Goal: Use online tool/utility: Utilize a website feature to perform a specific function

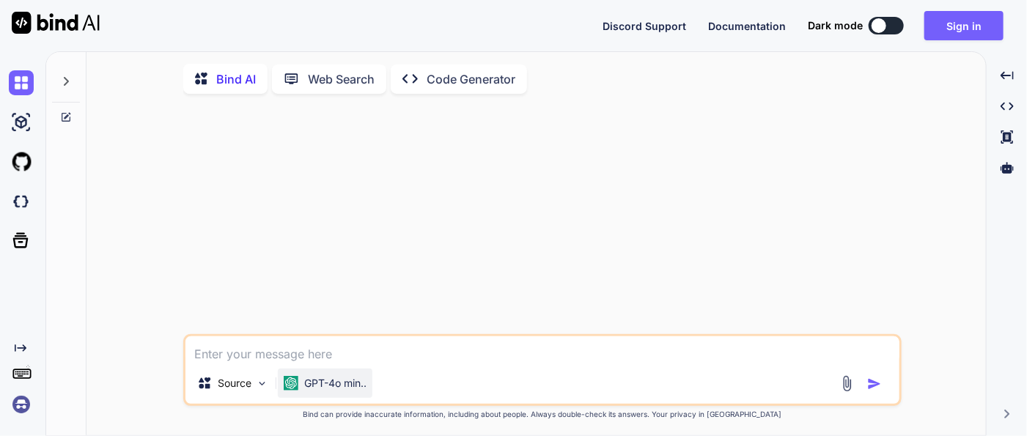
click at [355, 384] on p "GPT-4o min.." at bounding box center [335, 383] width 62 height 15
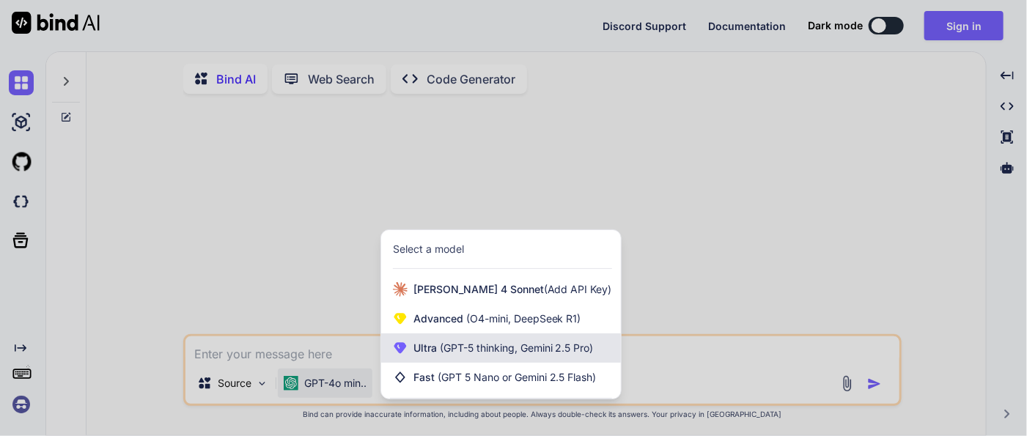
click at [567, 354] on span "(GPT-5 thinking, Gemini 2.5 Pro)" at bounding box center [515, 348] width 157 height 12
type textarea "x"
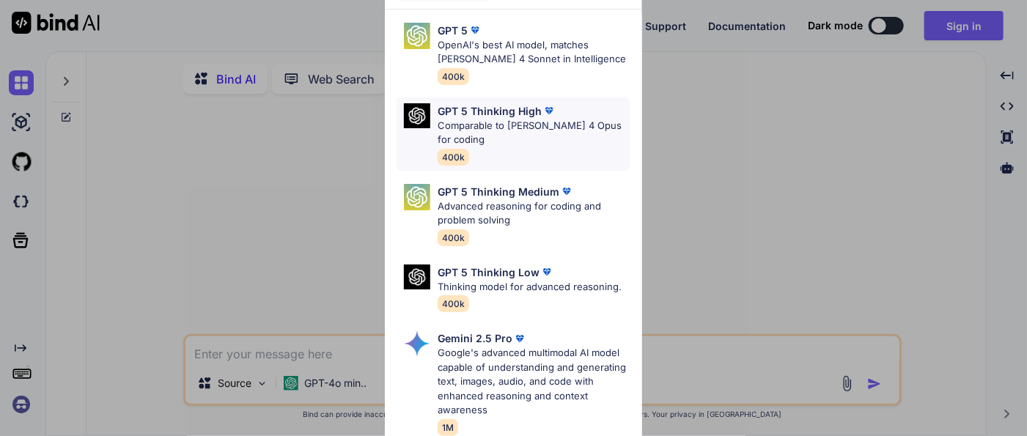
click at [531, 129] on p "Comparable to [PERSON_NAME] 4 Opus for coding" at bounding box center [534, 133] width 192 height 29
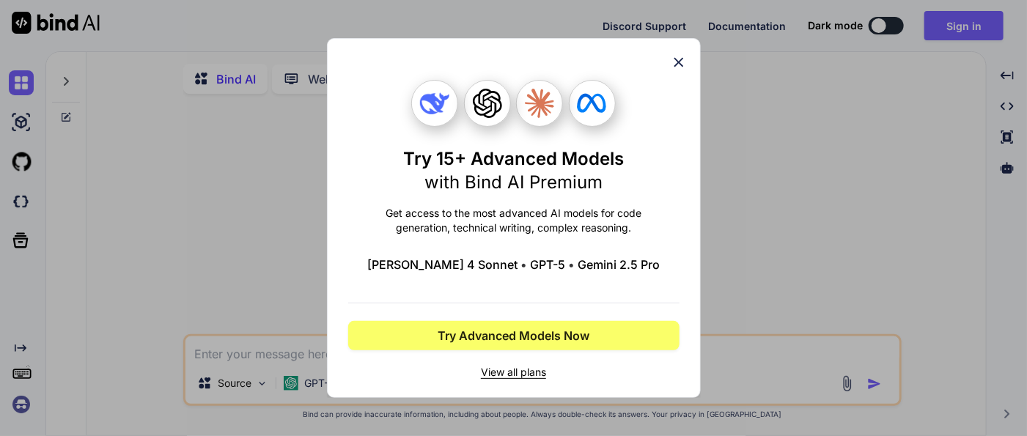
click at [728, 207] on div "Try 15+ Advanced Models with Bind AI Premium Get access to the most advanced AI…" at bounding box center [513, 218] width 1027 height 436
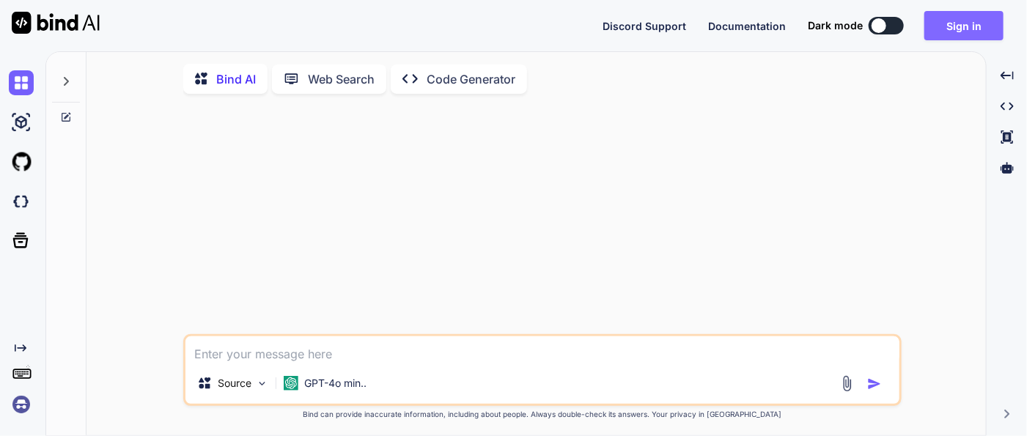
click at [950, 26] on button "Sign in" at bounding box center [963, 25] width 79 height 29
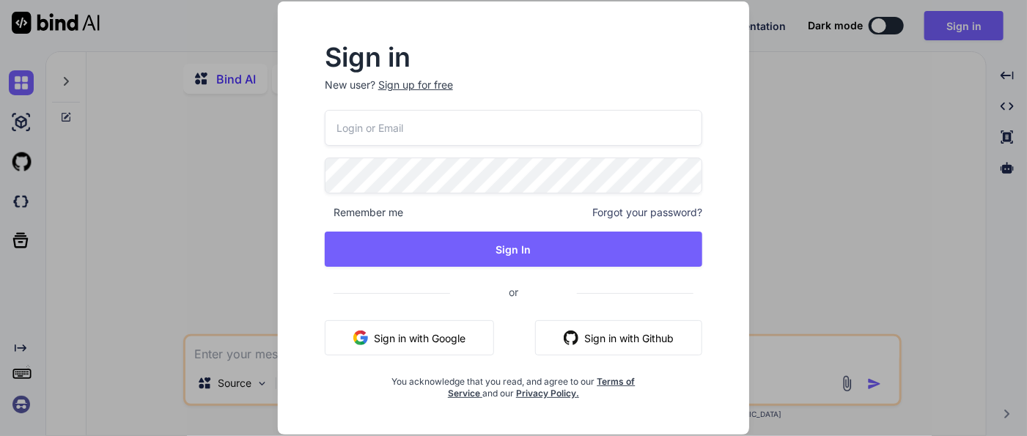
type input "khanocp@gmail.com"
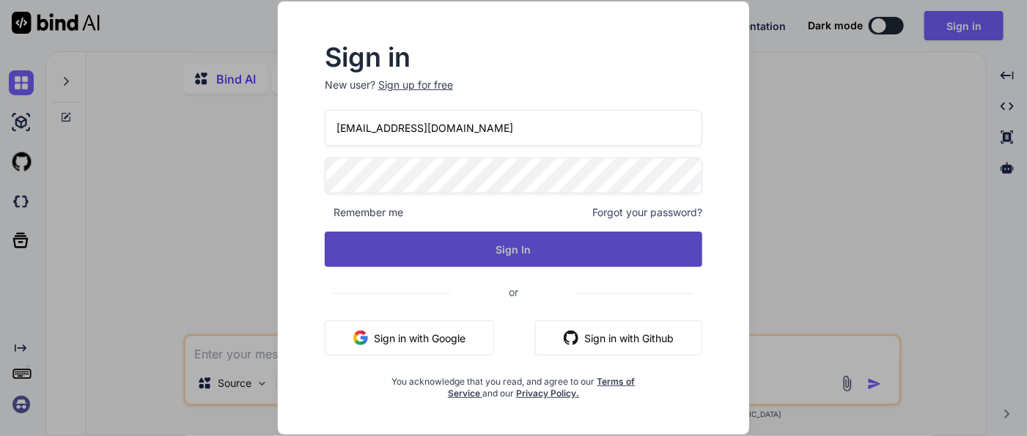
click at [530, 244] on button "Sign In" at bounding box center [513, 249] width 377 height 35
click at [501, 254] on button "Sign In" at bounding box center [513, 249] width 377 height 35
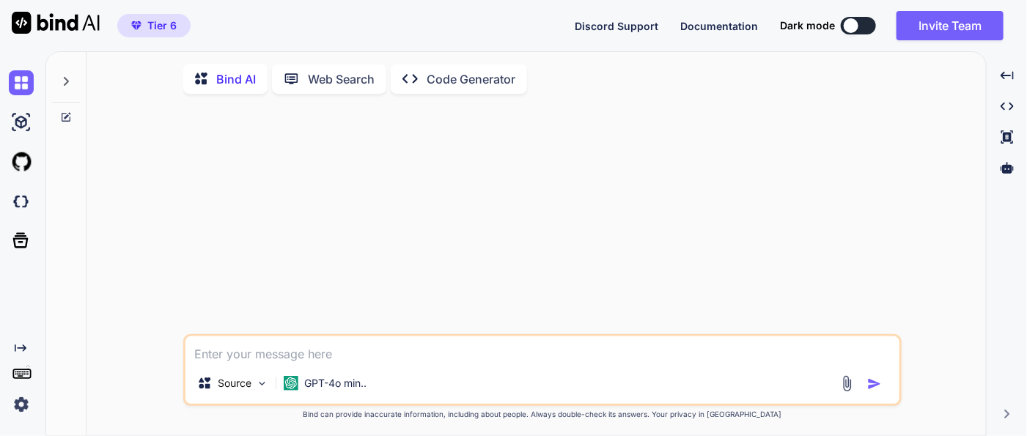
type textarea "x"
click at [10, 117] on img at bounding box center [21, 122] width 25 height 25
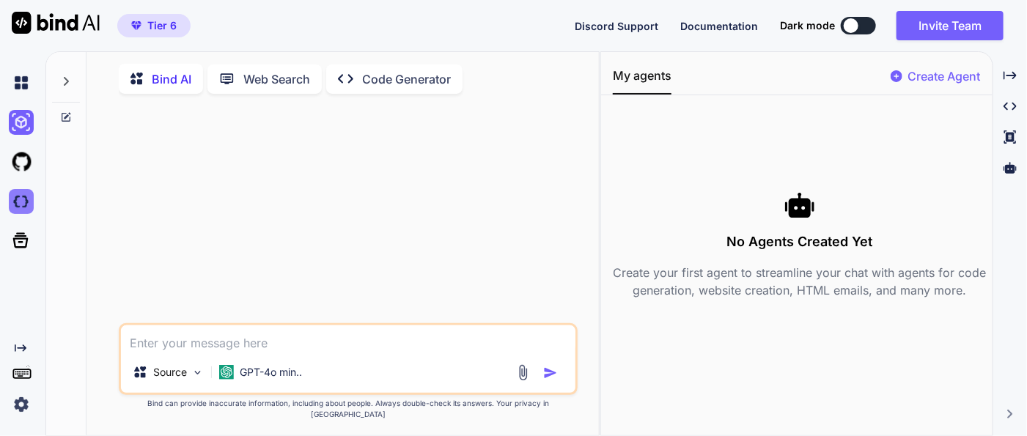
click at [17, 203] on img at bounding box center [21, 201] width 25 height 25
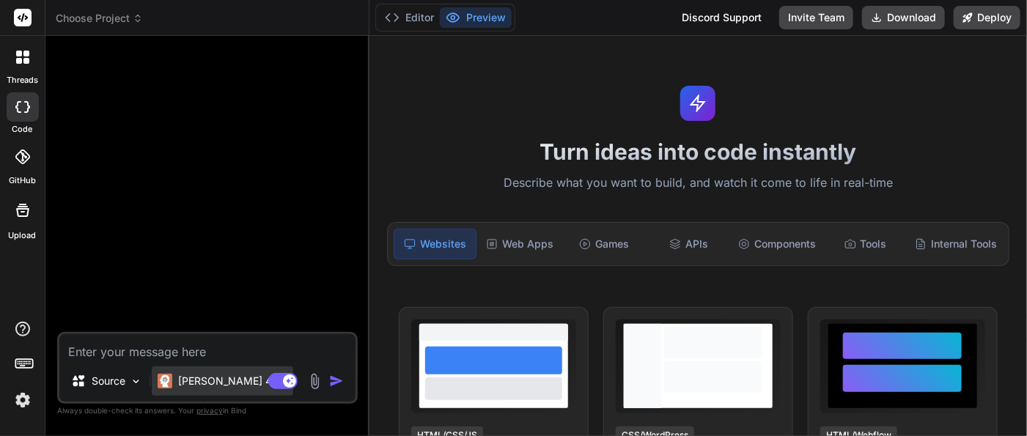
click at [189, 375] on p "[PERSON_NAME] 4 S.." at bounding box center [232, 381] width 109 height 15
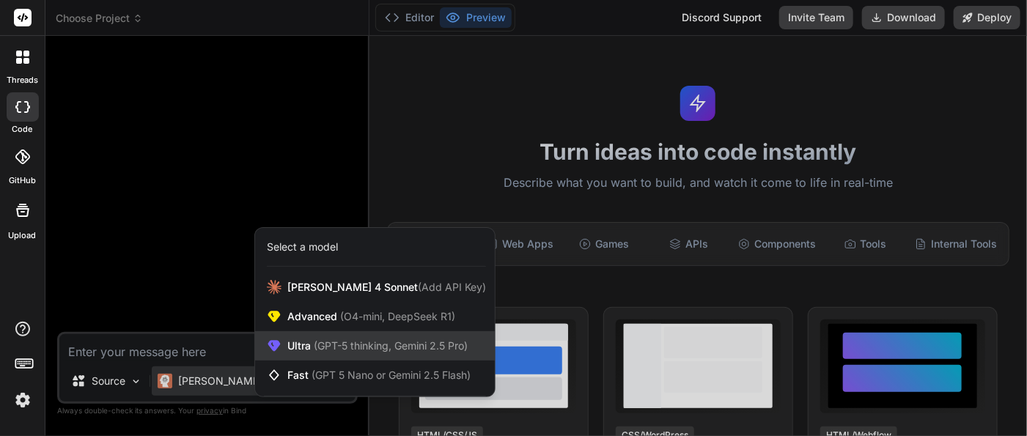
click at [428, 352] on span "(GPT-5 thinking, Gemini 2.5 Pro)" at bounding box center [389, 345] width 157 height 12
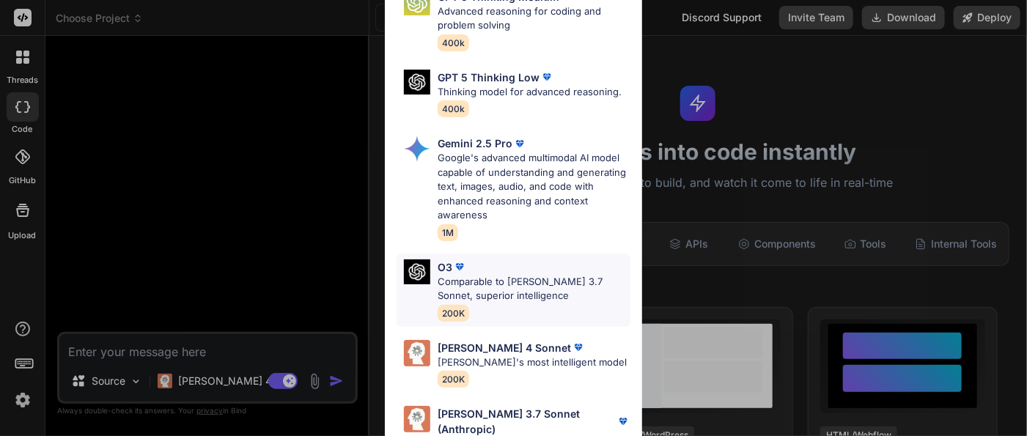
scroll to position [207, 0]
click at [492, 177] on p "Google's advanced multimodal AI model capable of understanding and generating t…" at bounding box center [534, 187] width 192 height 72
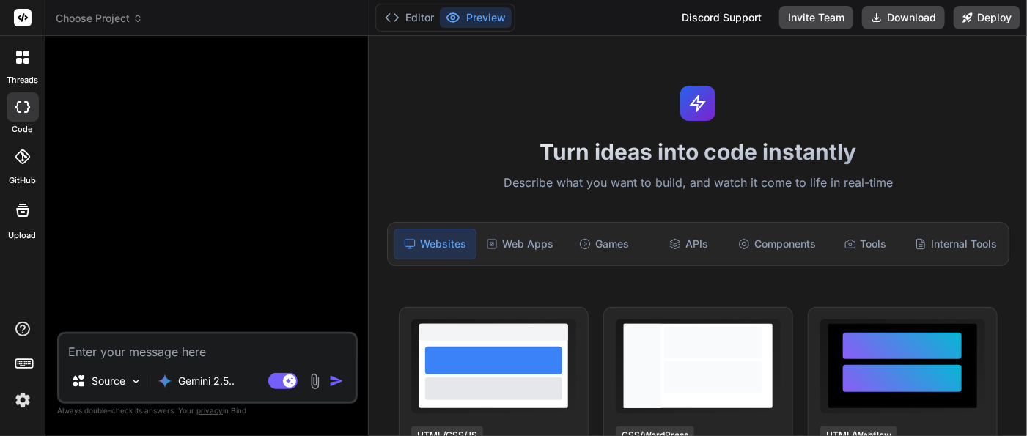
click at [236, 201] on div at bounding box center [209, 190] width 298 height 284
click at [130, 359] on textarea at bounding box center [207, 347] width 296 height 26
click at [116, 384] on p "Source" at bounding box center [109, 381] width 34 height 15
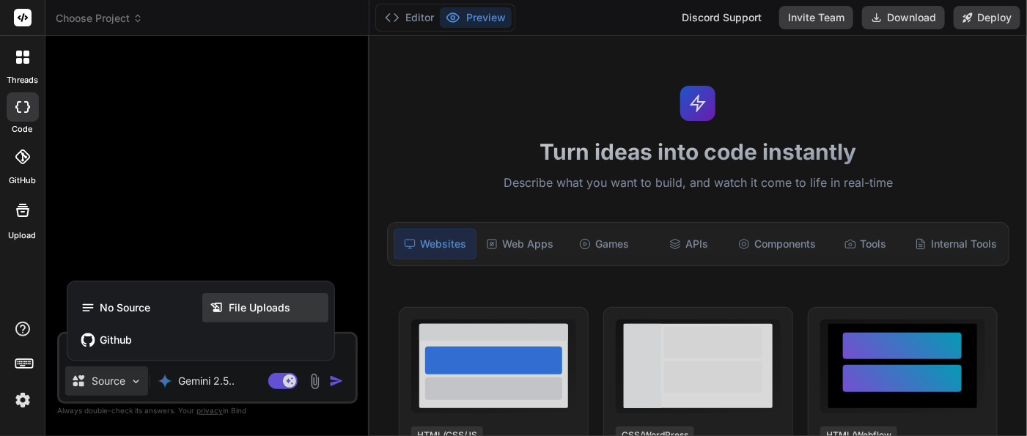
click at [243, 314] on span "File Uploads" at bounding box center [260, 307] width 62 height 15
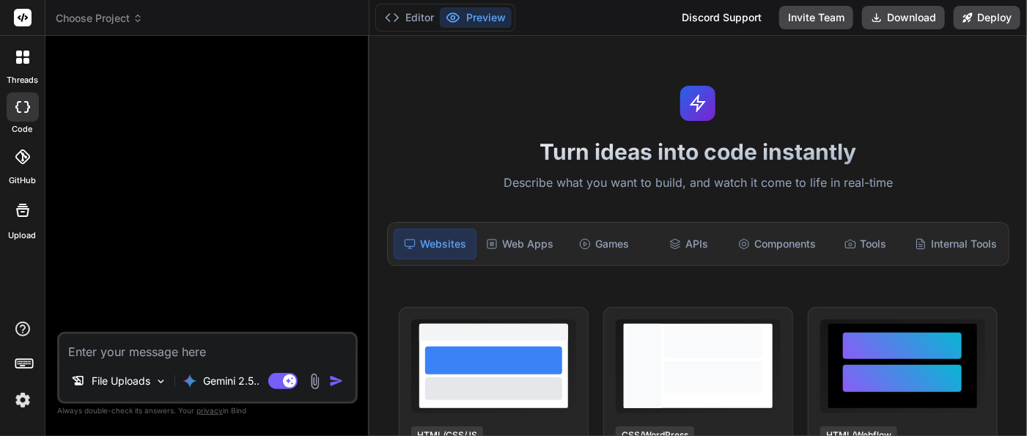
click at [130, 344] on textarea at bounding box center [207, 347] width 296 height 26
click at [15, 218] on icon at bounding box center [23, 211] width 18 height 18
type textarea "x"
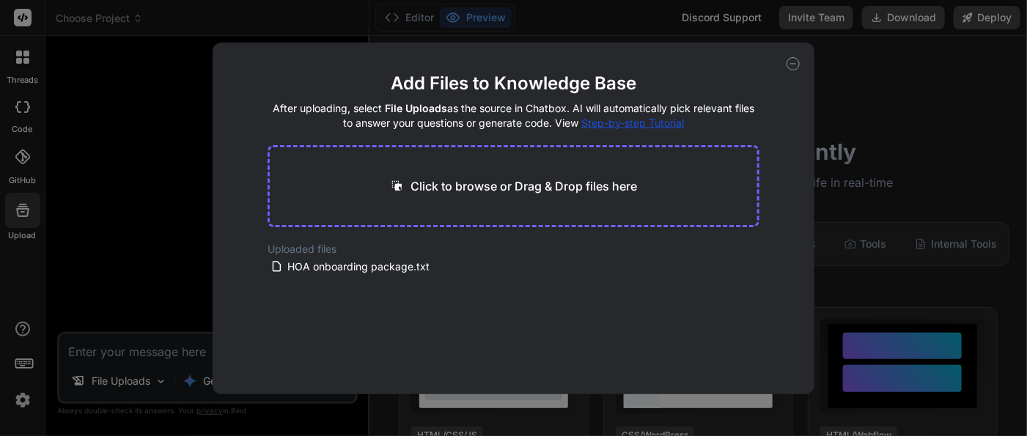
click at [444, 191] on p "Click to browse or Drag & Drop files here" at bounding box center [523, 186] width 226 height 18
type input "C:\fakepath\.env.local"
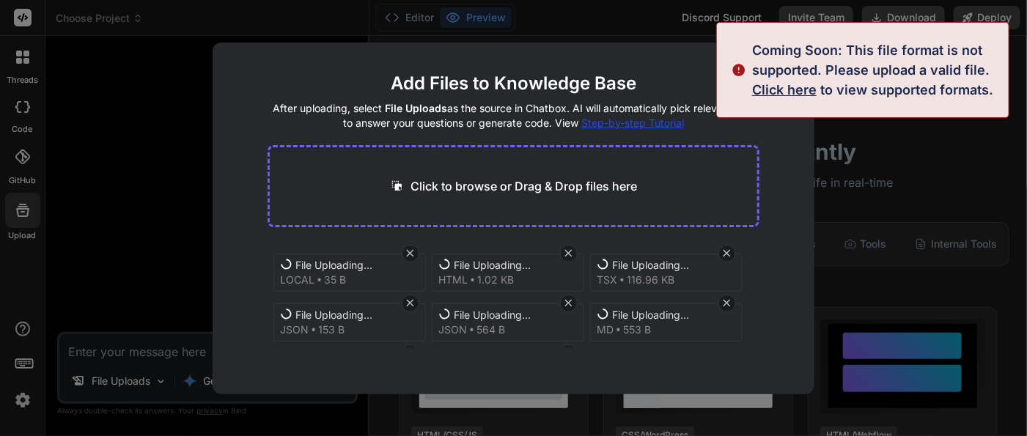
type textarea "x"
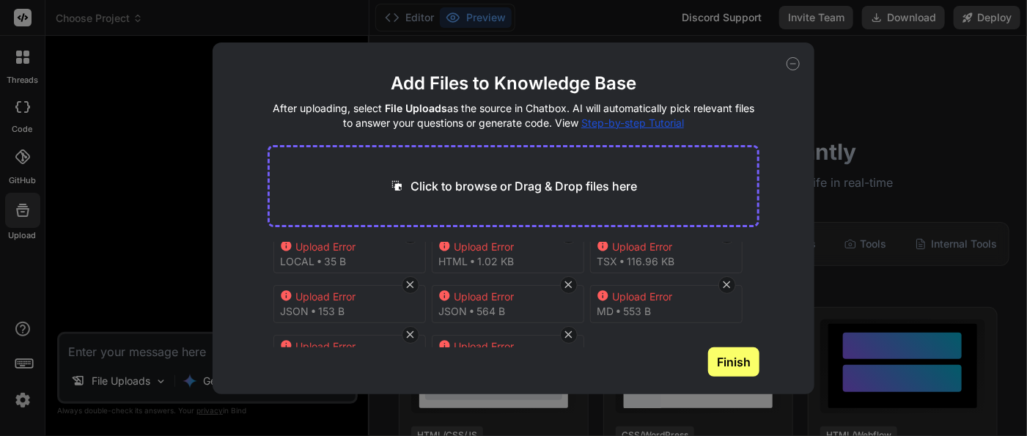
scroll to position [0, 0]
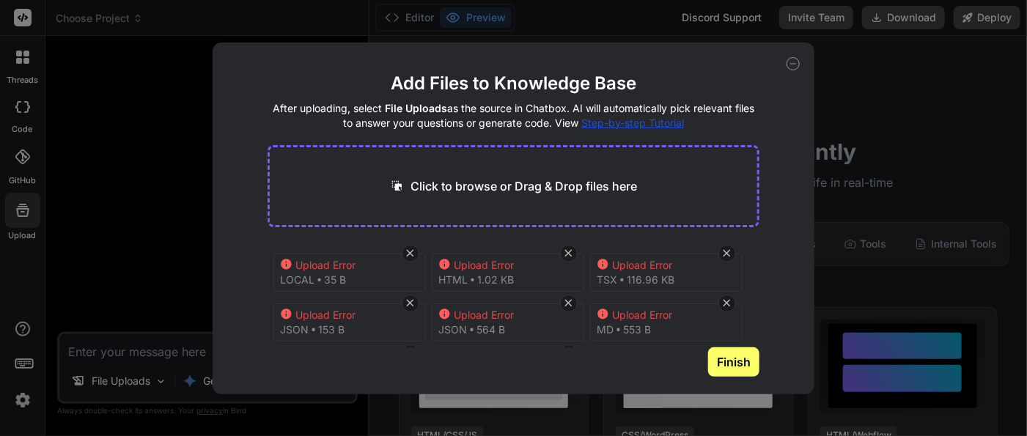
click at [554, 191] on p "Click to browse or Drag & Drop files here" at bounding box center [523, 186] width 226 height 18
type input "C:\fakepath\vite.config.ts"
click at [410, 254] on icon at bounding box center [410, 253] width 12 height 12
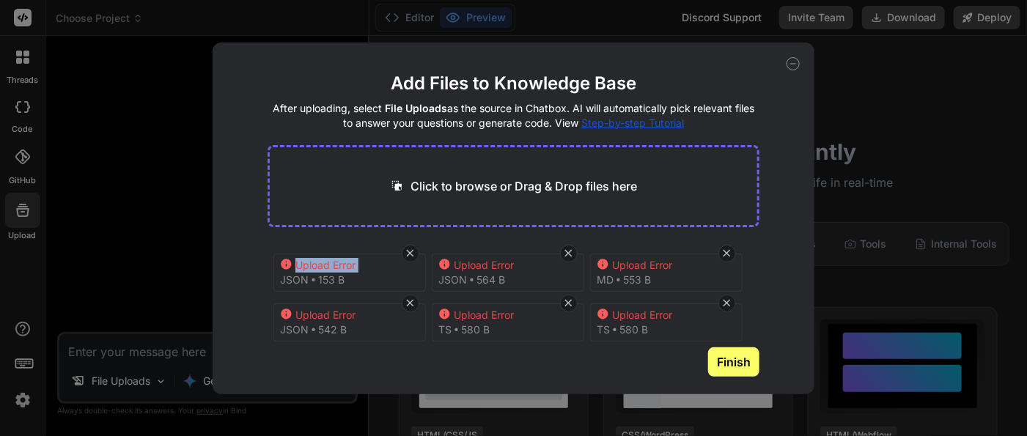
click at [410, 254] on icon at bounding box center [410, 253] width 12 height 12
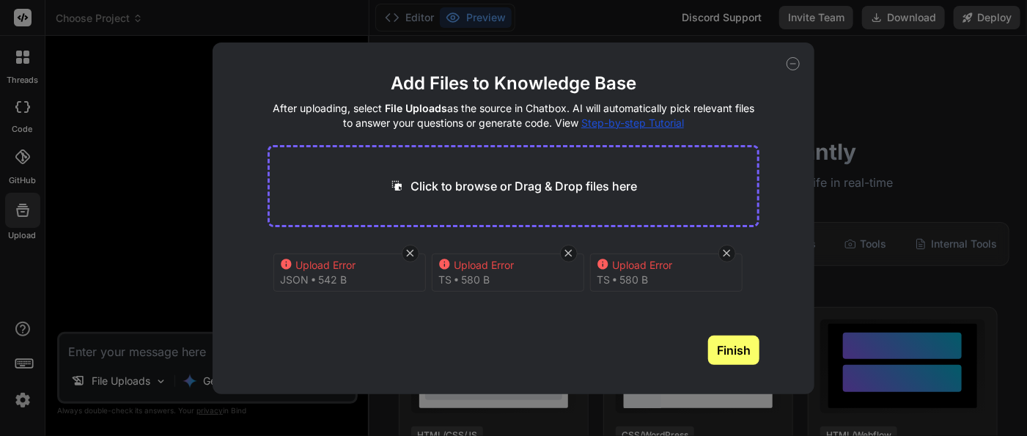
click at [410, 254] on icon at bounding box center [410, 253] width 12 height 12
type textarea "x"
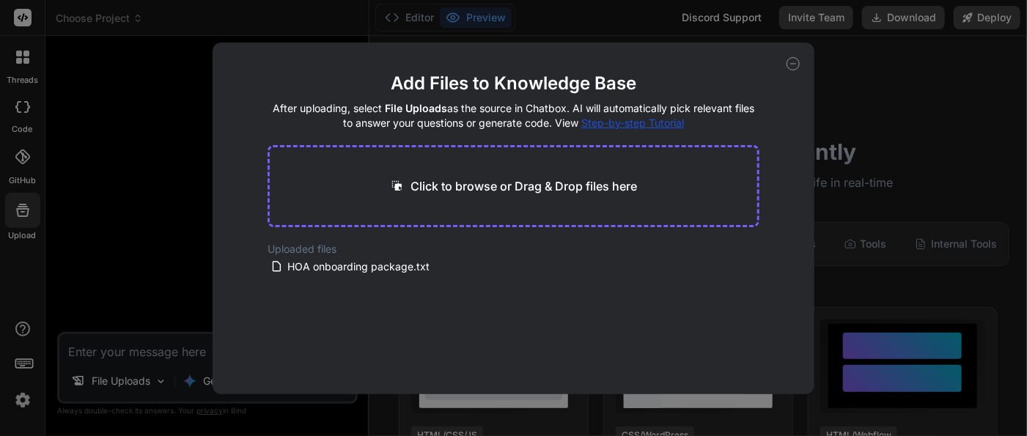
click at [457, 186] on p "Click to browse or Drag & Drop files here" at bounding box center [523, 186] width 226 height 18
click at [546, 180] on p "Click to browse or Drag & Drop files here" at bounding box center [523, 186] width 226 height 18
type input "C:\fakepath\package.json"
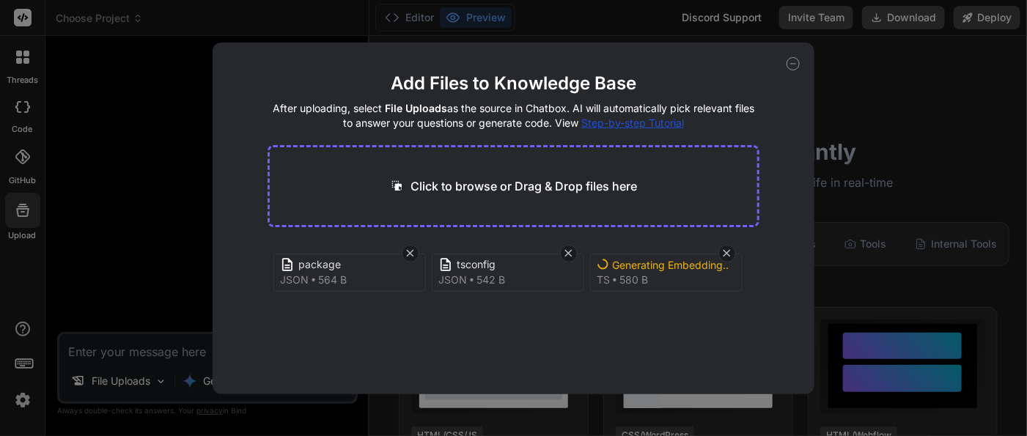
click at [553, 330] on div "package json 564 B tsconfig json 542 B Generating Embedding... ts 580 B" at bounding box center [514, 289] width 492 height 94
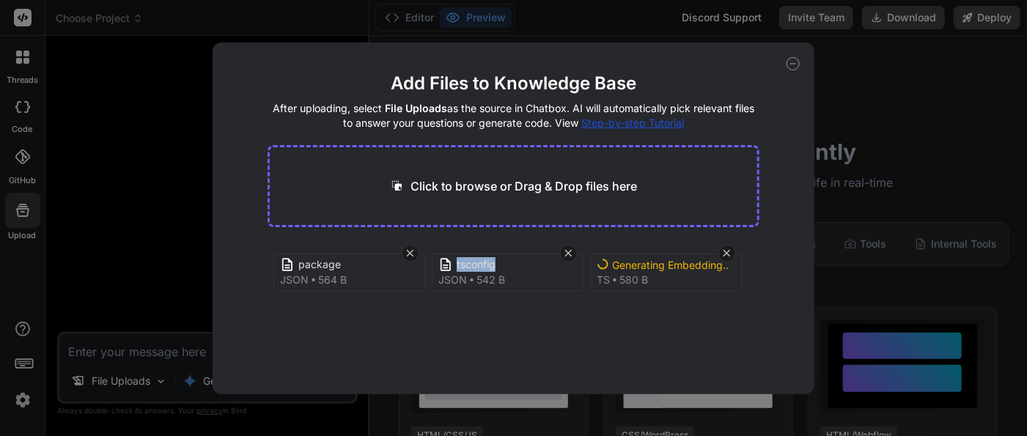
click at [560, 312] on div "package json 564 B tsconfig json 542 B Generating Embedding... ts 580 B" at bounding box center [514, 289] width 492 height 94
click at [633, 327] on div "package json 564 B tsconfig json 542 B Generating Embedding... ts 580 B" at bounding box center [514, 289] width 492 height 94
type textarea "x"
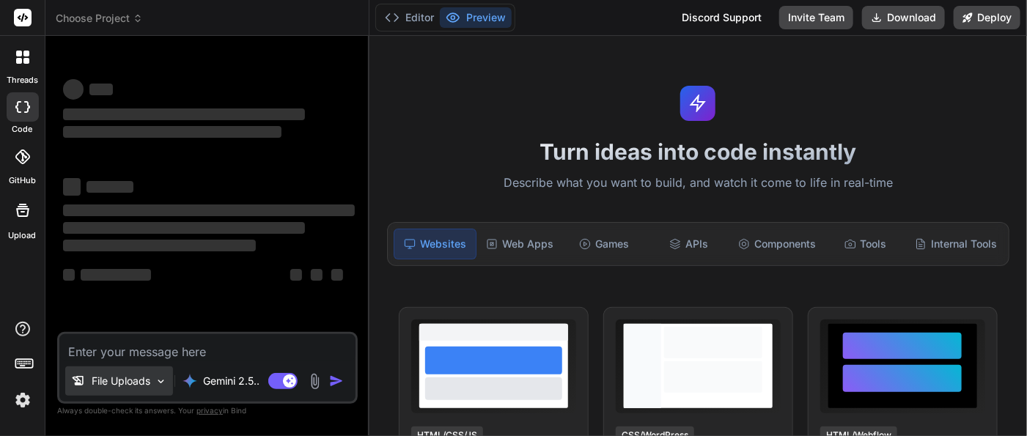
click at [111, 385] on p "File Uploads" at bounding box center [121, 381] width 59 height 15
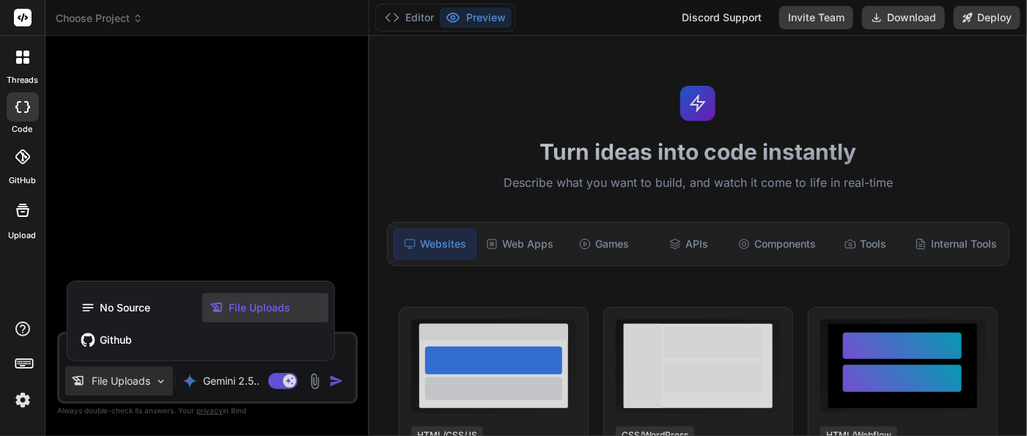
click at [251, 311] on span "File Uploads" at bounding box center [260, 307] width 62 height 15
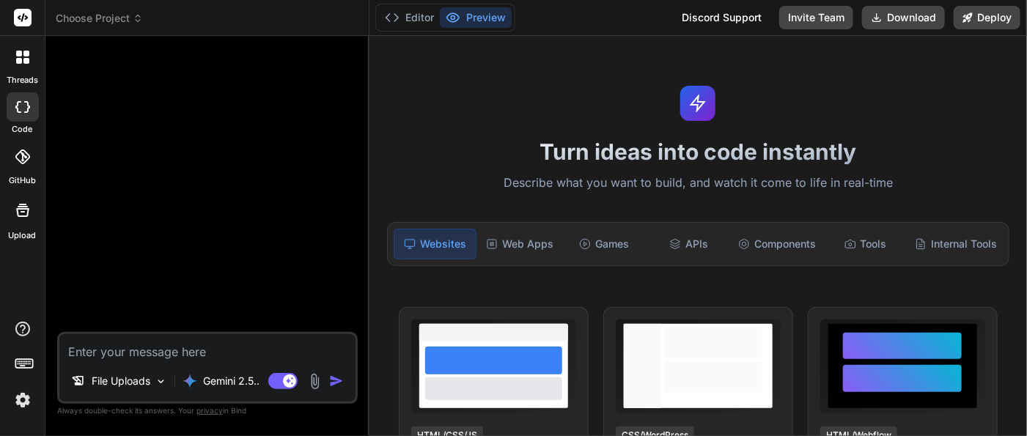
type textarea "x"
click at [160, 353] on textarea at bounding box center [207, 347] width 296 height 26
type textarea "I"
type textarea "x"
type textarea "I"
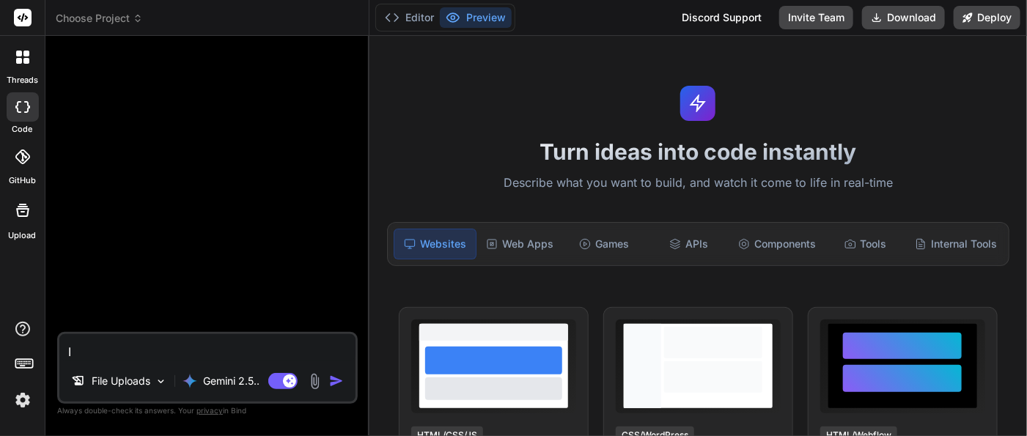
type textarea "x"
type textarea "I w"
type textarea "x"
type textarea "I wa"
type textarea "x"
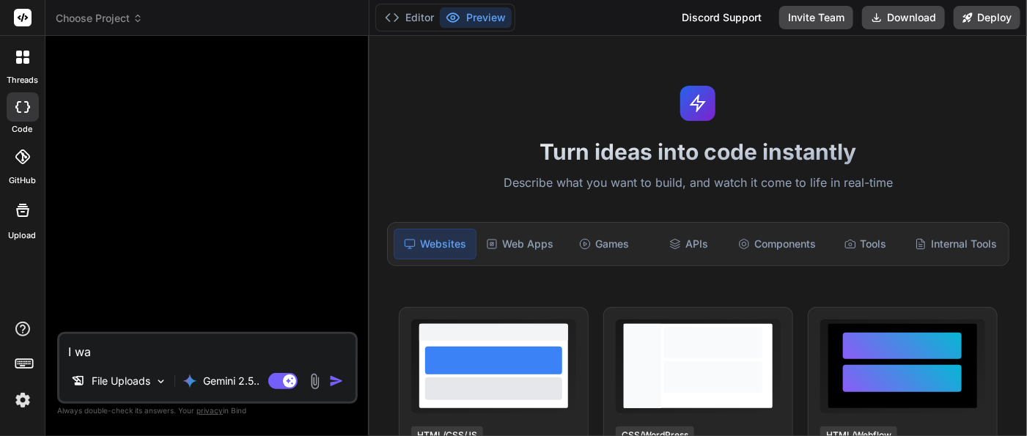
type textarea "I wan"
type textarea "x"
type textarea "I want"
type textarea "x"
type textarea "I want"
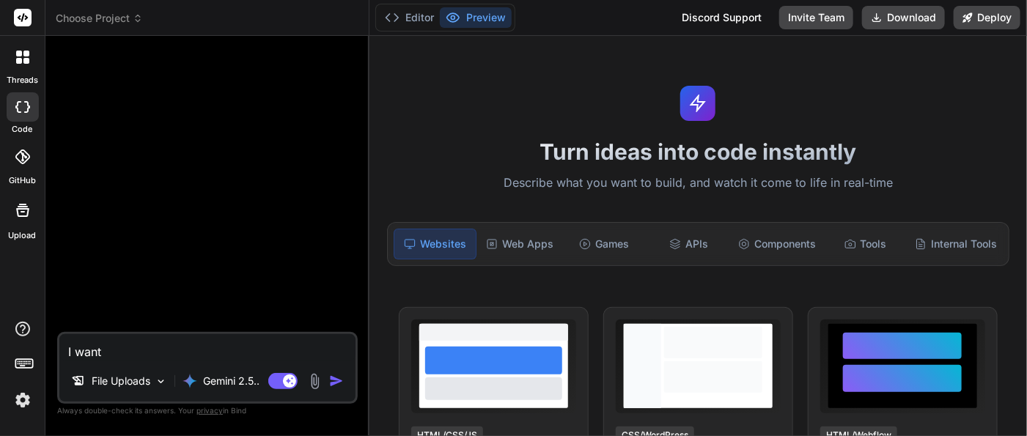
type textarea "x"
type textarea "I want t"
type textarea "x"
type textarea "I want to"
type textarea "x"
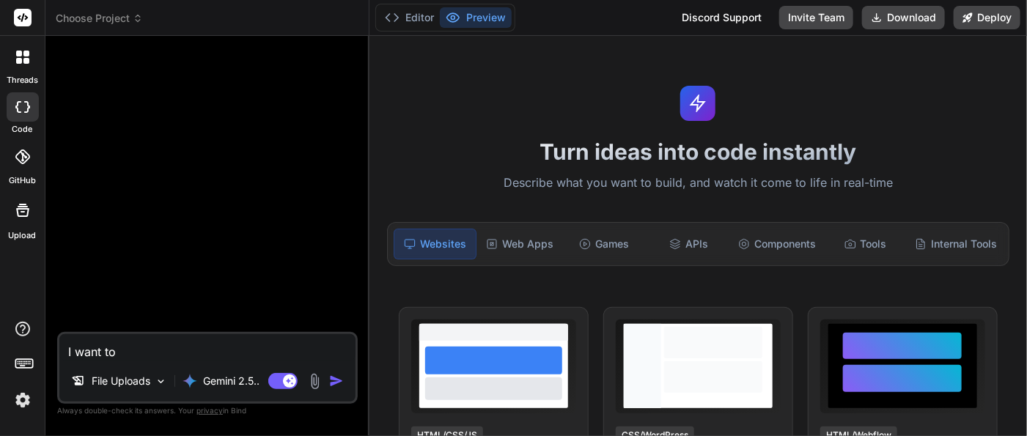
type textarea "I want to"
type textarea "x"
type textarea "I want to r"
type textarea "x"
type textarea "I want to re"
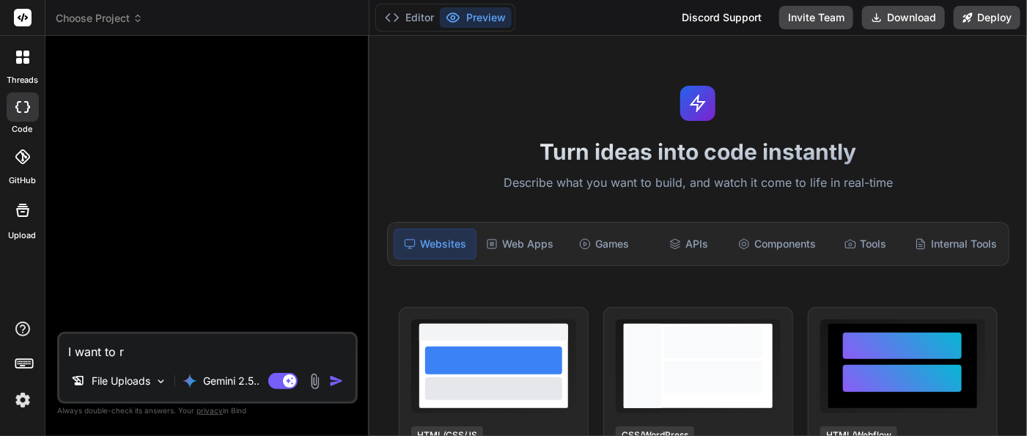
type textarea "x"
type textarea "I want to reb"
type textarea "x"
type textarea "I want to rebu"
type textarea "x"
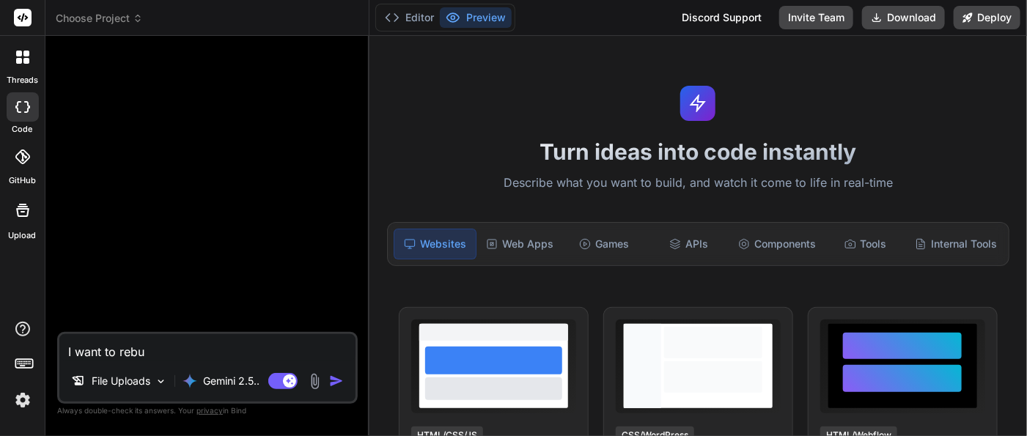
type textarea "I want to rebui"
type textarea "x"
type textarea "I want to rebuil"
type textarea "x"
type textarea "I want to rebuild"
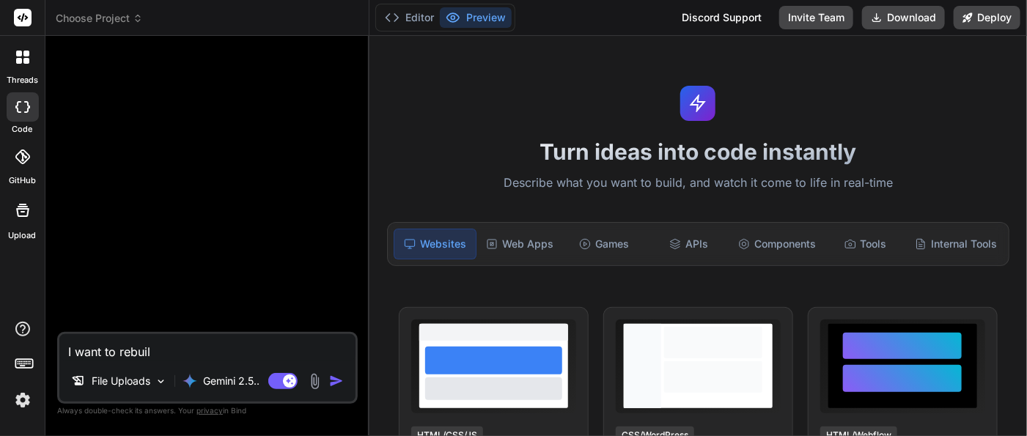
type textarea "x"
type textarea "I want to rebuild"
type textarea "x"
type textarea "I want to rebuild t"
type textarea "x"
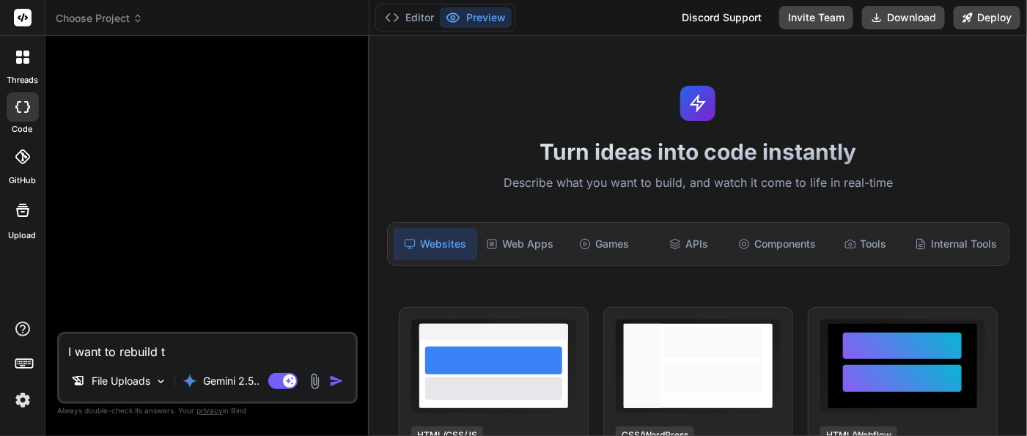
type textarea "I want to rebuild"
type textarea "x"
type textarea "I want to rebuild a"
type textarea "x"
type textarea "I want to rebuild an"
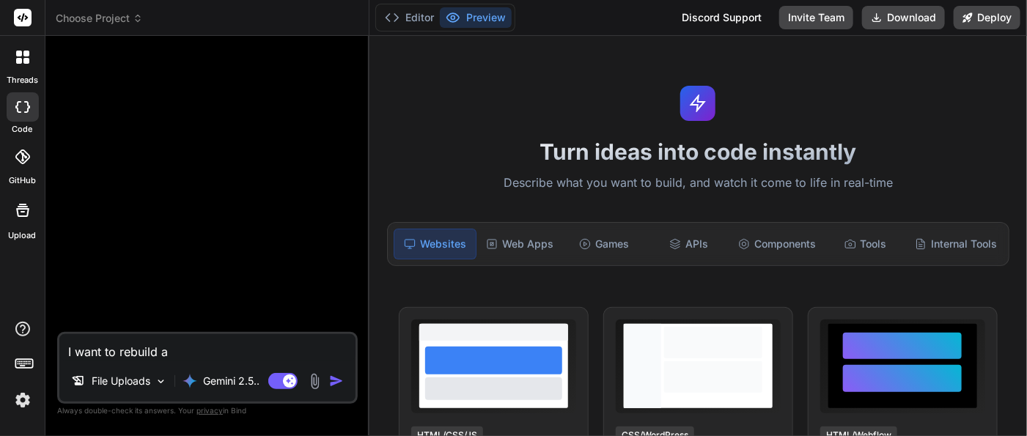
type textarea "x"
type textarea "I want to rebuild an"
type textarea "x"
type textarea "I want to rebuild an a"
type textarea "x"
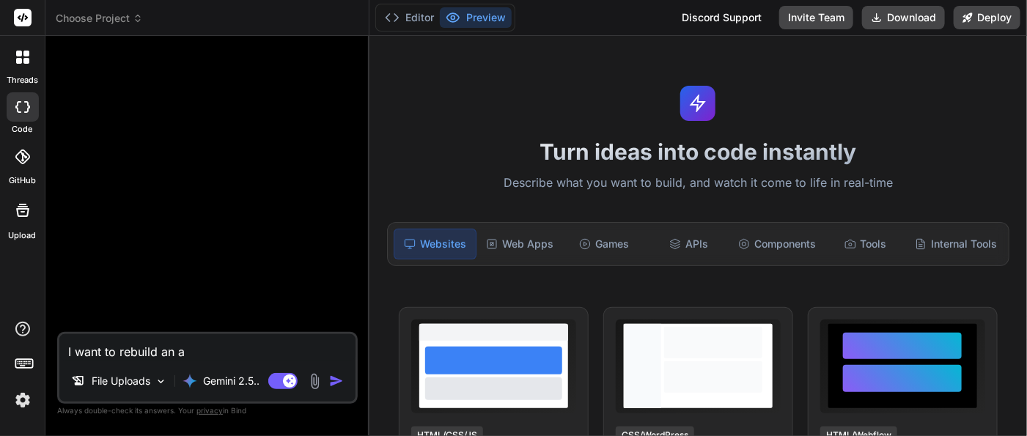
type textarea "I want to rebuild an ap"
type textarea "x"
type textarea "I want to rebuild an app"
type textarea "x"
type textarea "I want to rebuild an appl"
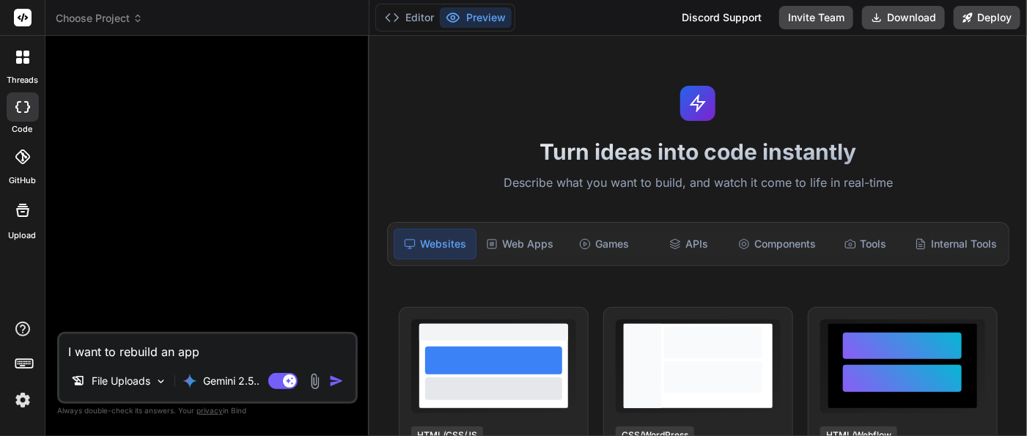
type textarea "x"
type textarea "I want to rebuild an appli"
type textarea "x"
type textarea "I want to rebuild an applic"
type textarea "x"
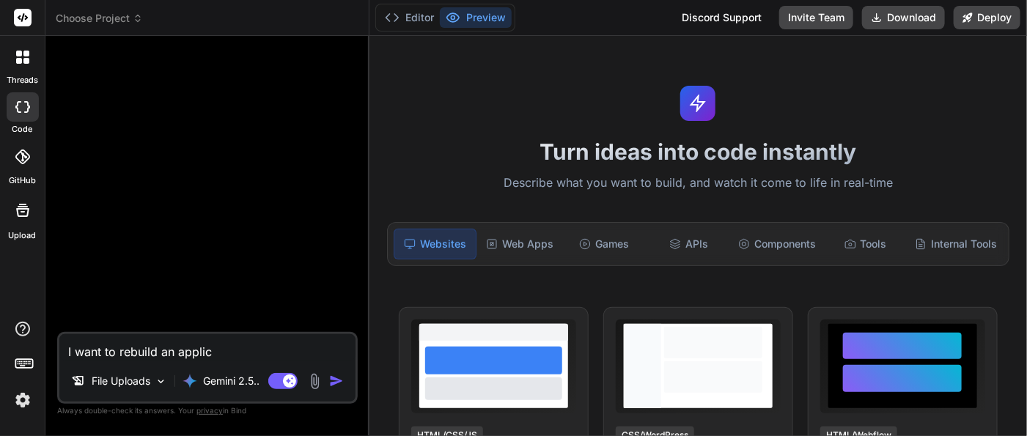
type textarea "I want to rebuild an applica"
type textarea "x"
type textarea "I want to rebuild an applicat"
type textarea "x"
type textarea "I want to rebuild an applicati"
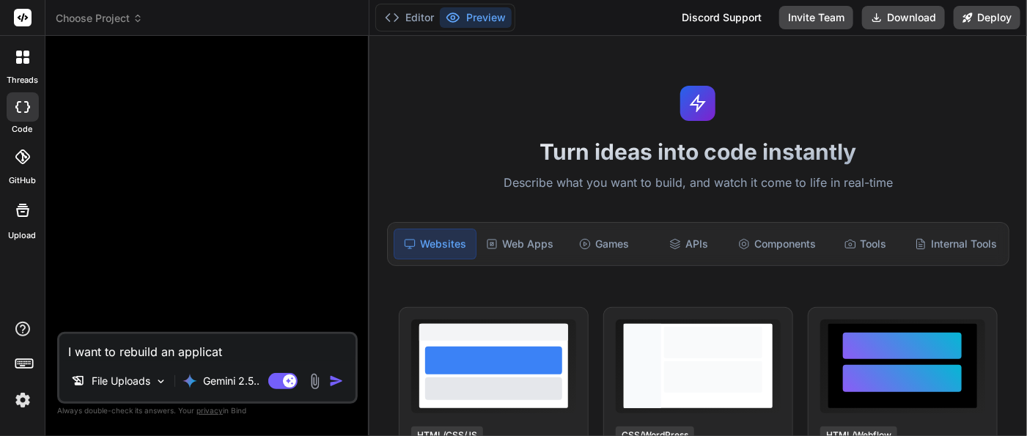
type textarea "x"
type textarea "I want to rebuild an applicatio"
type textarea "x"
type textarea "I want to rebuild an application"
type textarea "x"
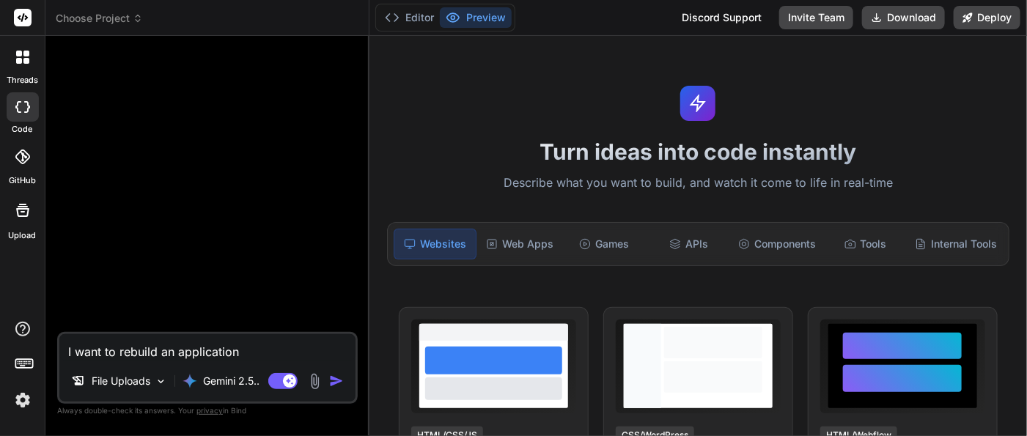
type textarea "I want to rebuild an application"
type textarea "x"
type textarea "I want to rebuild an application l"
type textarea "x"
type textarea "I want to rebuild an application li"
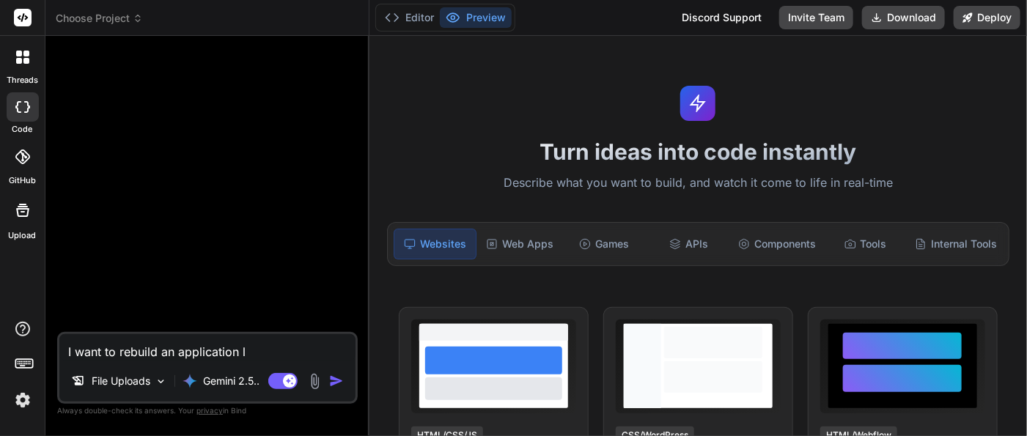
type textarea "x"
type textarea "I want to rebuild an application lik"
type textarea "x"
type textarea "I want to rebuild an application like"
type textarea "x"
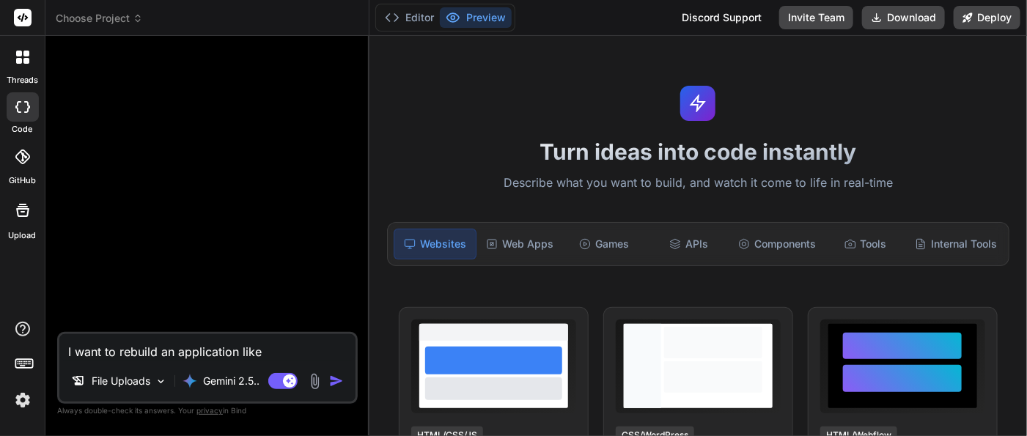
type textarea "I want to rebuild an application like"
type textarea "x"
type textarea "I want to rebuild an application like t"
type textarea "x"
type textarea "I want to rebuild an application like th"
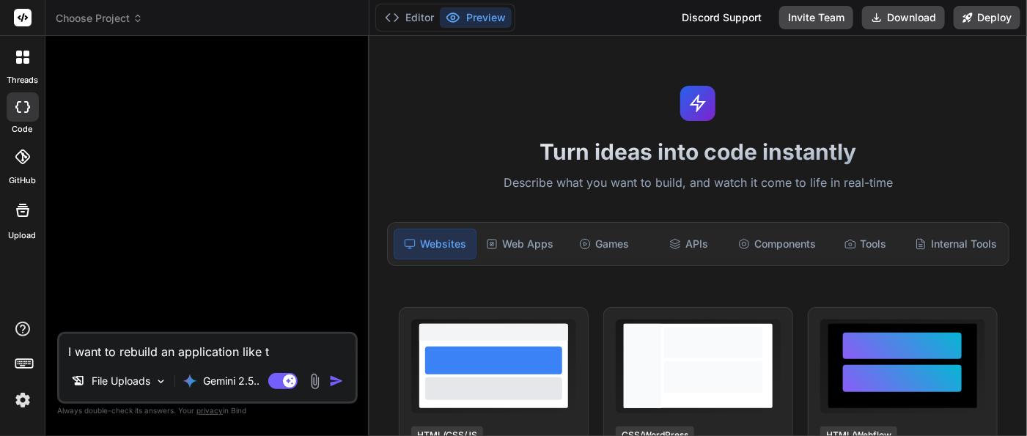
type textarea "x"
type textarea "I want to rebuild an application like thi"
type textarea "x"
type textarea "I want to rebuild an application like this"
type textarea "x"
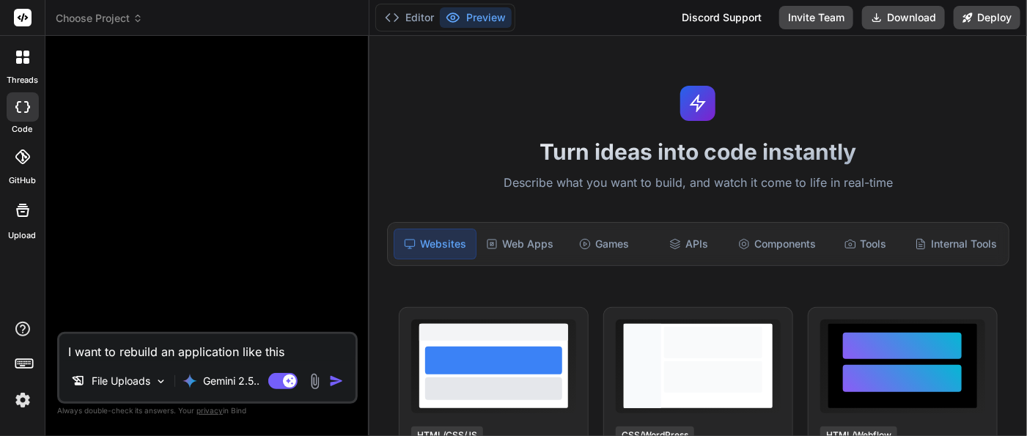
type textarea "I want to rebuild an application like this."
type textarea "x"
type textarea "I want to rebuild an application like this."
type textarea "x"
type textarea "I want to rebuild an application like this. b"
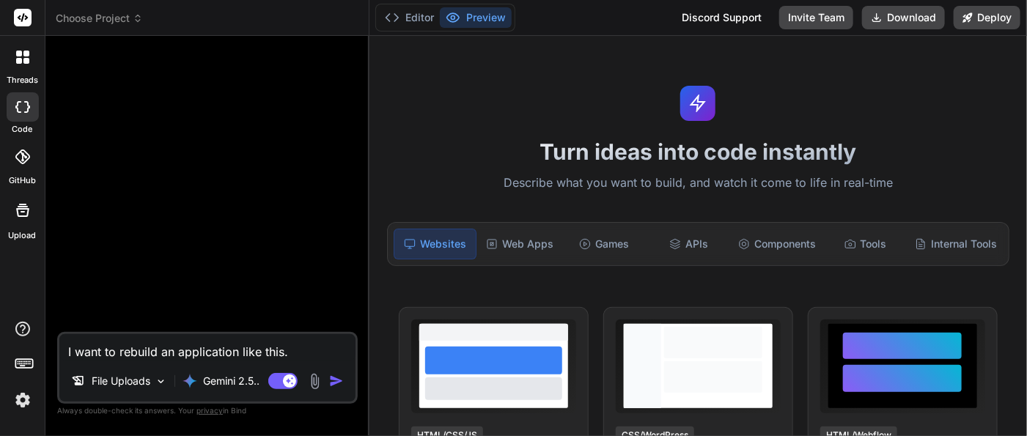
type textarea "x"
type textarea "I want to rebuild an application like this. bu"
type textarea "x"
type textarea "I want to rebuild an application like this. but"
type textarea "x"
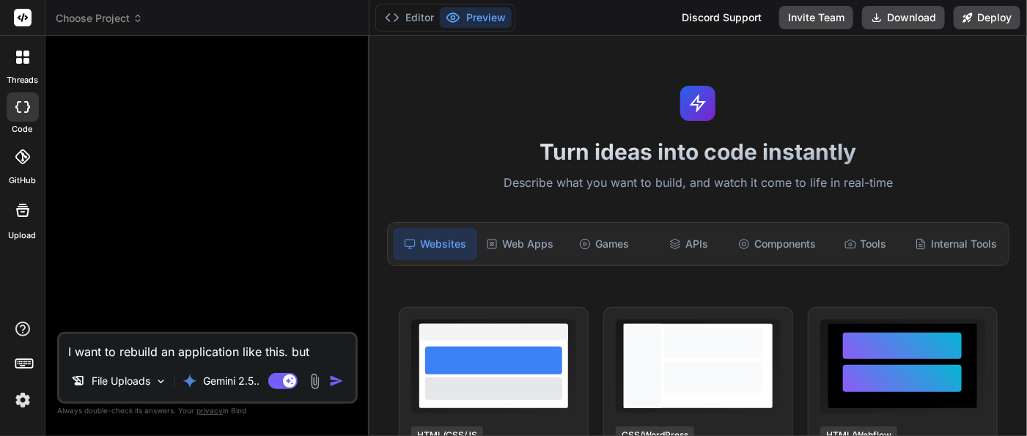
type textarea "I want to rebuild an application like this. but"
type textarea "x"
type textarea "I want to rebuild an application like this. but i"
type textarea "x"
type textarea "I want to rebuild an application like this. but it"
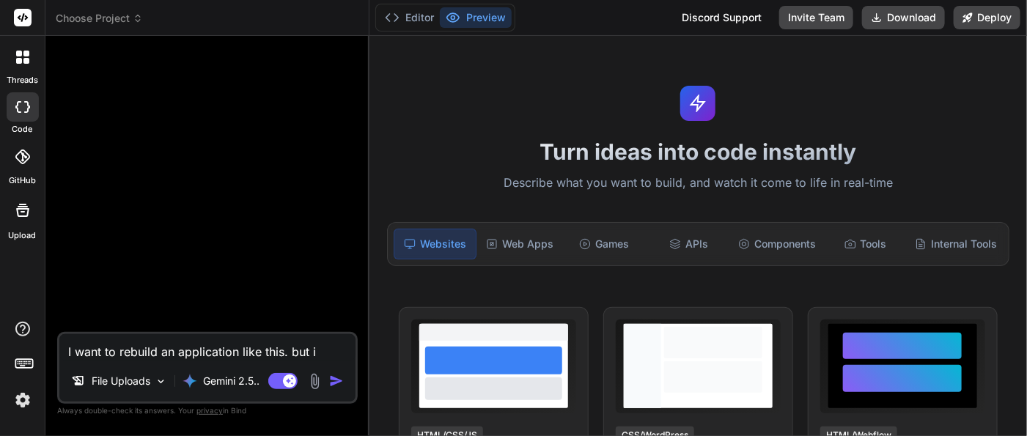
type textarea "x"
type textarea "I want to rebuild an application like this. but it"
type textarea "x"
type textarea "I want to rebuild an application like this. but it s"
type textarea "x"
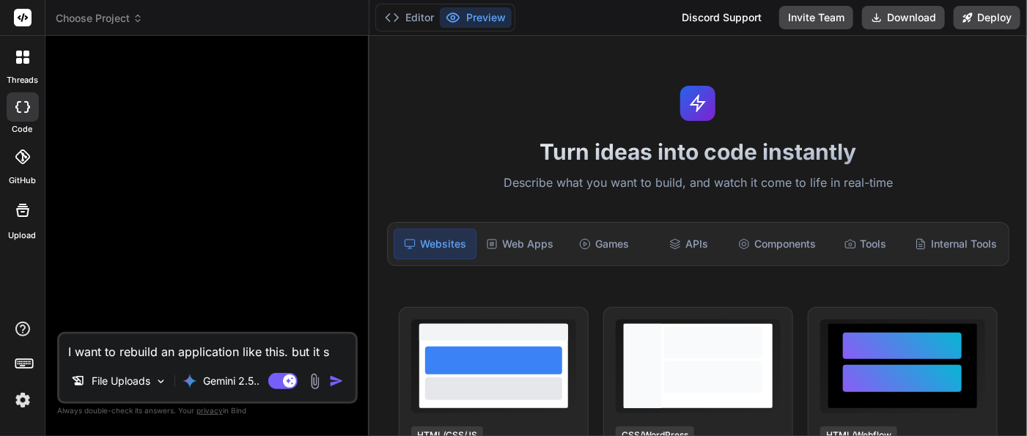
type textarea "I want to rebuild an application like this. but it sh"
type textarea "x"
type textarea "I want to rebuild an application like this. but it sho"
type textarea "x"
type textarea "I want to rebuild an application like this. but it shou"
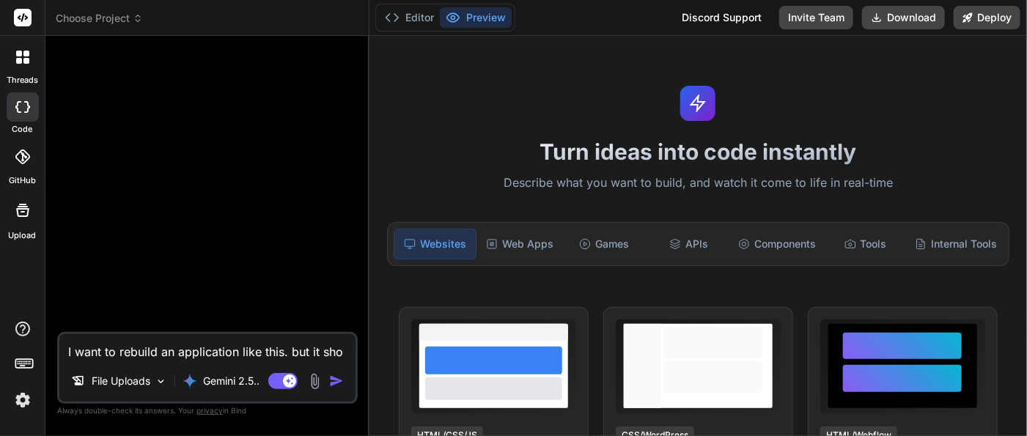
type textarea "x"
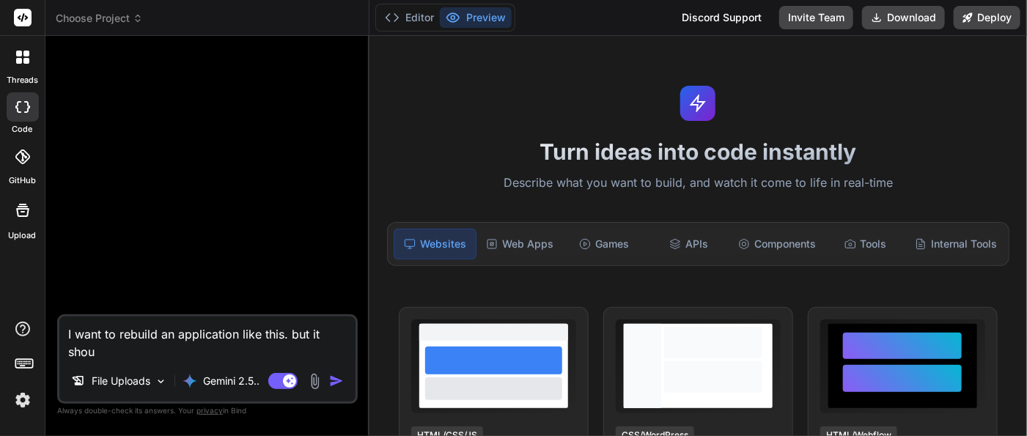
type textarea "I want to rebuild an application like this. but it shoul"
type textarea "x"
type textarea "I want to rebuild an application like this. but it should"
type textarea "x"
type textarea "I want to rebuild an application like this. but it should"
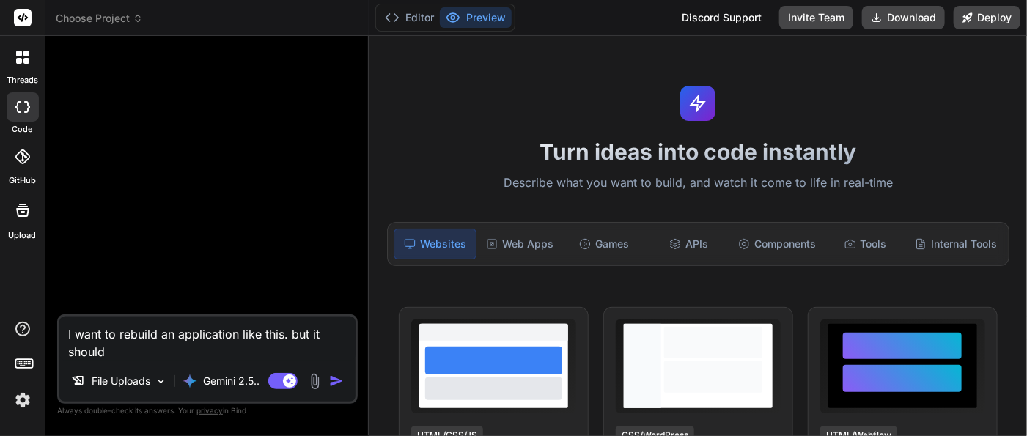
type textarea "x"
type textarea "I want to rebuild an application like this. but it should b"
type textarea "x"
type textarea "I want to rebuild an application like this. but it should be"
type textarea "x"
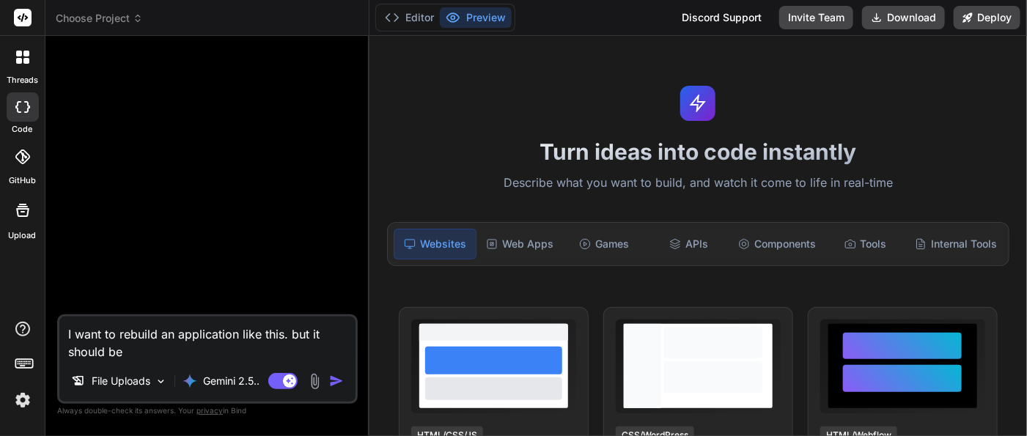
type textarea "I want to rebuild an application like this. but it should be"
type textarea "x"
type textarea "I want to rebuild an application like this. but it should be a"
type textarea "x"
type textarea "I want to rebuild an application like this. but it should be ab"
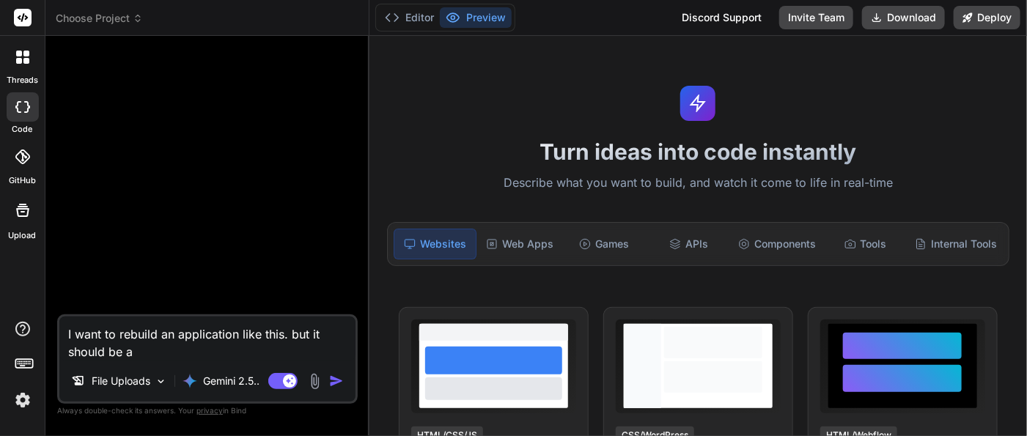
type textarea "x"
type textarea "I want to rebuild an application like this. but it should be abl"
type textarea "x"
type textarea "I want to rebuild an application like this. but it should be able"
type textarea "x"
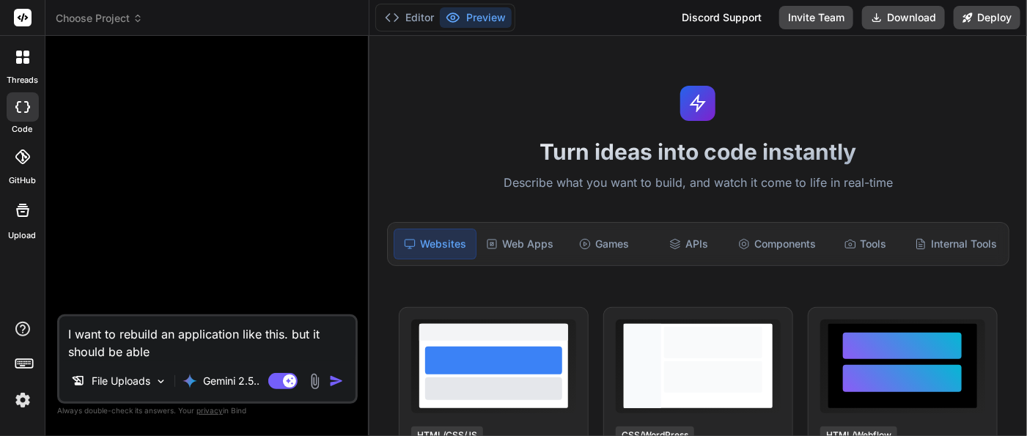
type textarea "I want to rebuild an application like this. but it should be able"
type textarea "x"
type textarea "I want to rebuild an application like this. but it should be able t"
type textarea "x"
type textarea "I want to rebuild an application like this. but it should be able to"
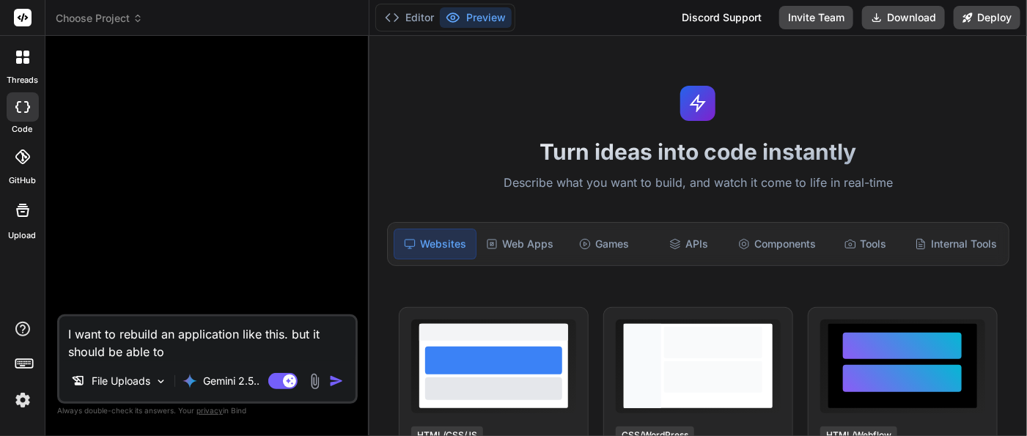
type textarea "x"
type textarea "I want to rebuild an application like this. but it should be able to"
type textarea "x"
type textarea "I want to rebuild an application like this. but it should be able to t"
type textarea "x"
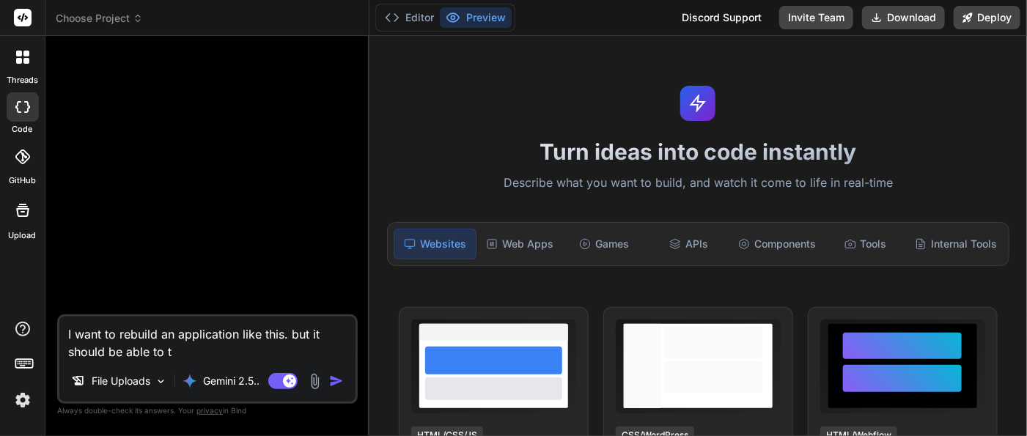
type textarea "I want to rebuild an application like this. but it should be able to ta"
type textarea "x"
type textarea "I want to rebuild an application like this. but it should be able to tak"
type textarea "x"
type textarea "I want to rebuild an application like this. but it should be able to take"
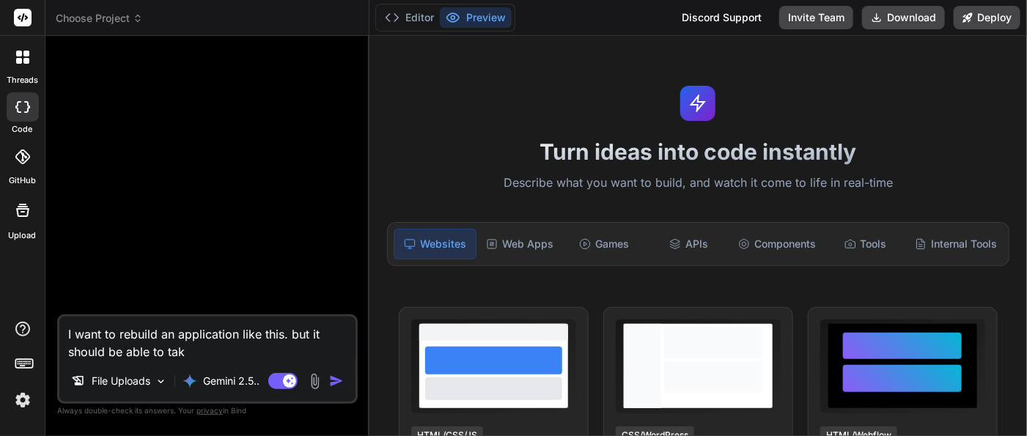
type textarea "x"
type textarea "I want to rebuild an application like this. but it should be able to take"
type textarea "x"
type textarea "I want to rebuild an application like this. but it should be able to take m"
type textarea "x"
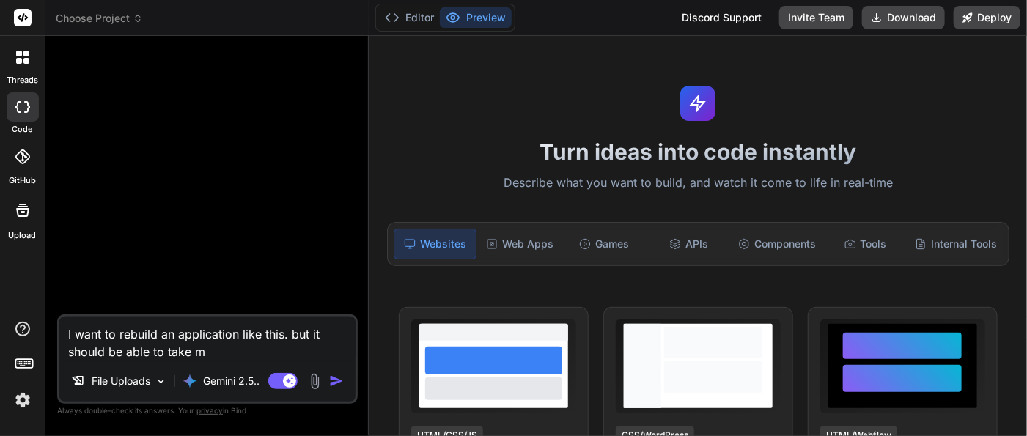
type textarea "I want to rebuild an application like this. but it should be able to take my"
type textarea "x"
type textarea "I want to rebuild an application like this. but it should be able to take my"
type textarea "x"
type textarea "I want to rebuild an application like this. but it should be able to take my A"
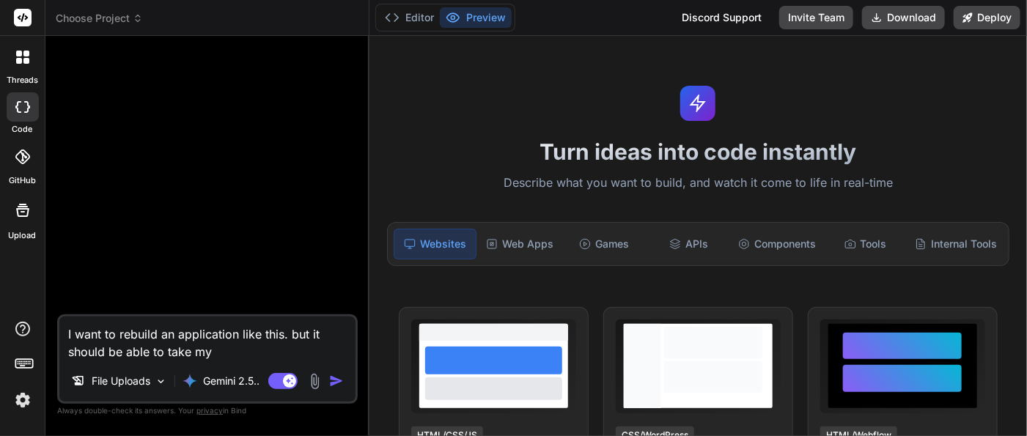
type textarea "x"
type textarea "I want to rebuild an application like this. but it should be able to take my AP"
type textarea "x"
type textarea "I want to rebuild an application like this. but it should be able to take my API"
type textarea "x"
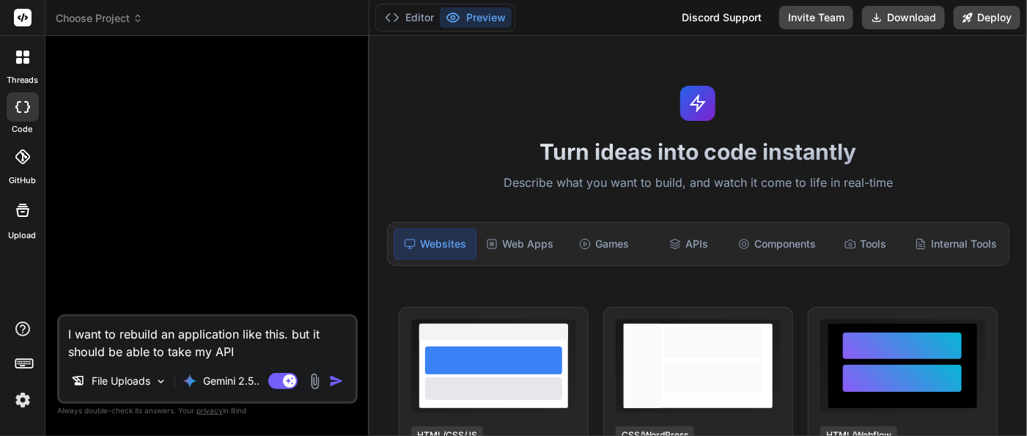
type textarea "I want to rebuild an application like this. but it should be able to take my API"
type textarea "x"
type textarea "I want to rebuild an application like this. but it should be able to take my AP…"
type textarea "x"
type textarea "I want to rebuild an application like this. but it should be able to take my AP…"
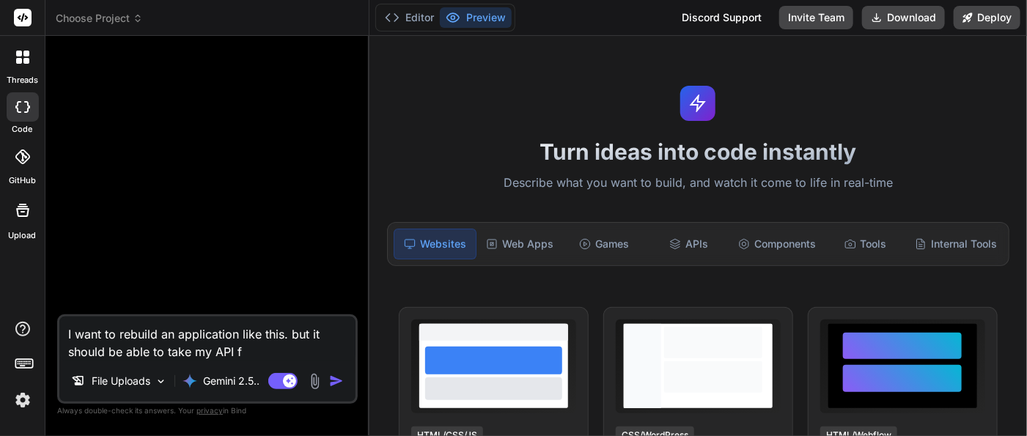
type textarea "x"
type textarea "I want to rebuild an application like this. but it should be able to take my AP…"
type textarea "x"
type textarea "I want to rebuild an application like this. but it should be able to take my AP…"
type textarea "x"
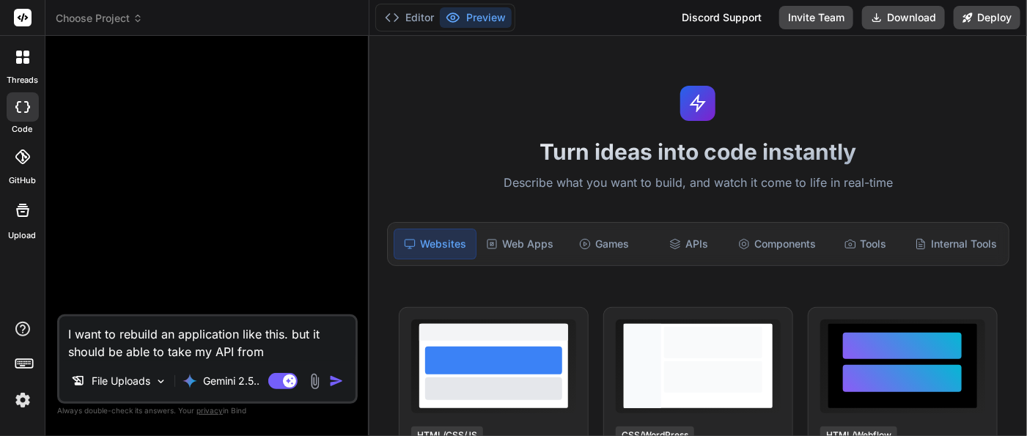
type textarea "I want to rebuild an application like this. but it should be able to take my AP…"
type textarea "x"
type textarea "I want to rebuild an application like this. but it should be able to take my AP…"
type textarea "x"
type textarea "I want to rebuild an application like this. but it should be able to take my AP…"
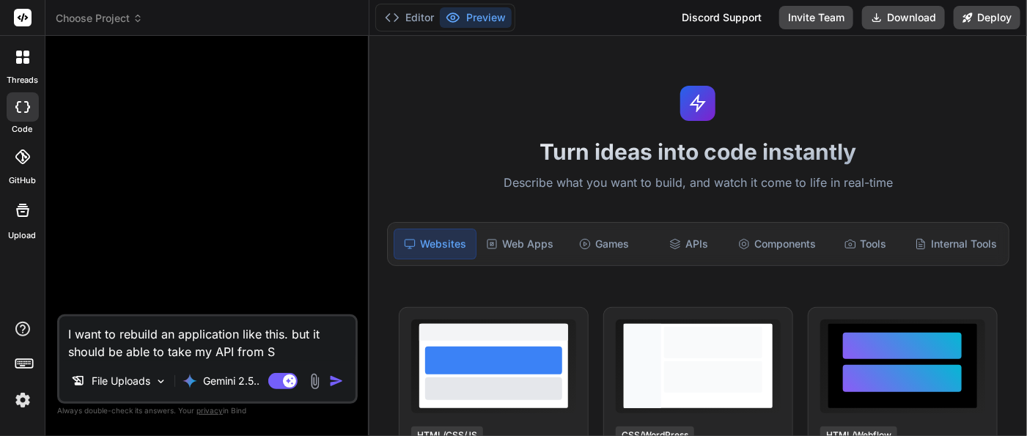
type textarea "x"
type textarea "I want to rebuild an application like this. but it should be able to take my AP…"
type textarea "x"
type textarea "I want to rebuild an application like this. but it should be able to take my AP…"
type textarea "x"
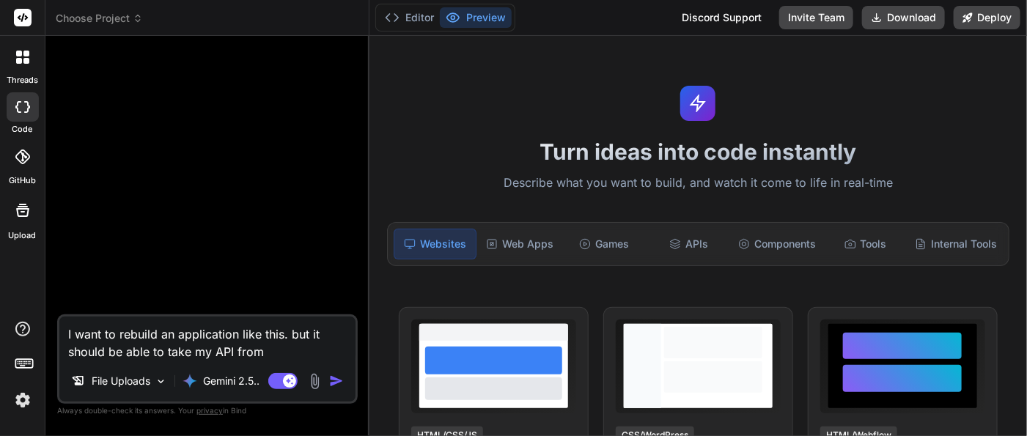
type textarea "I want to rebuild an application like this. but it should be able to take my AP…"
type textarea "x"
type textarea "I want to rebuild an application like this. but it should be able to take my AP…"
type textarea "x"
type textarea "I want to rebuild an application like this. but it should be able to take my AP…"
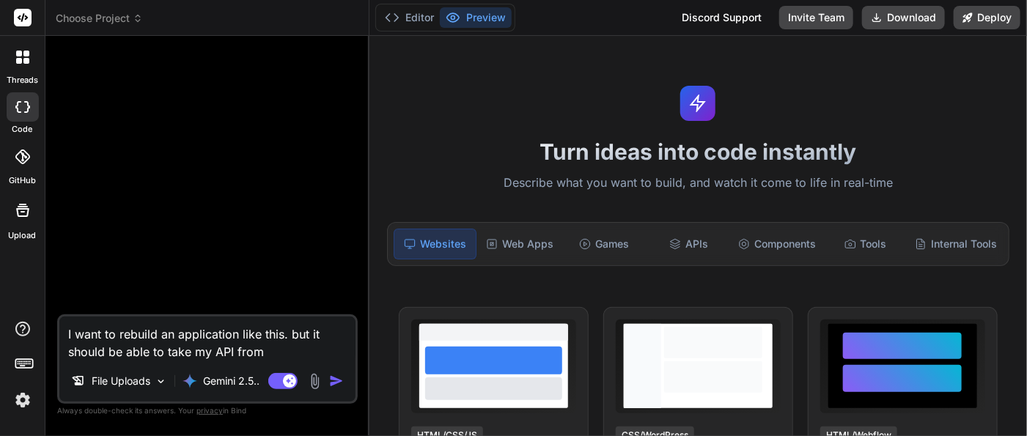
type textarea "x"
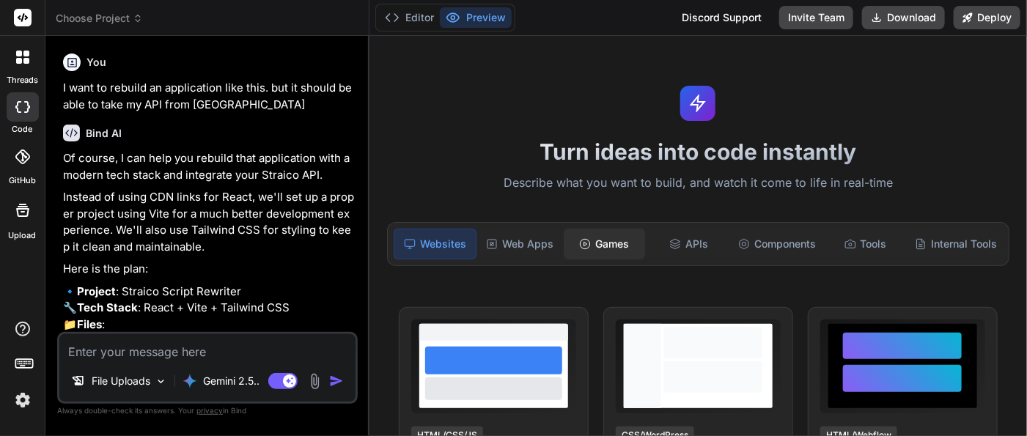
type textarea "x"
